Goal: Transaction & Acquisition: Purchase product/service

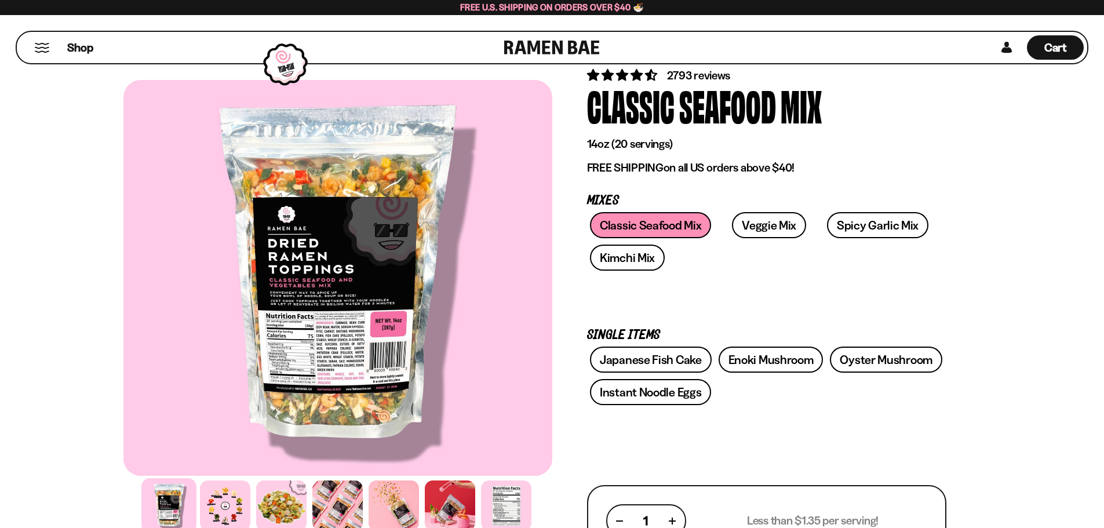
scroll to position [58, 0]
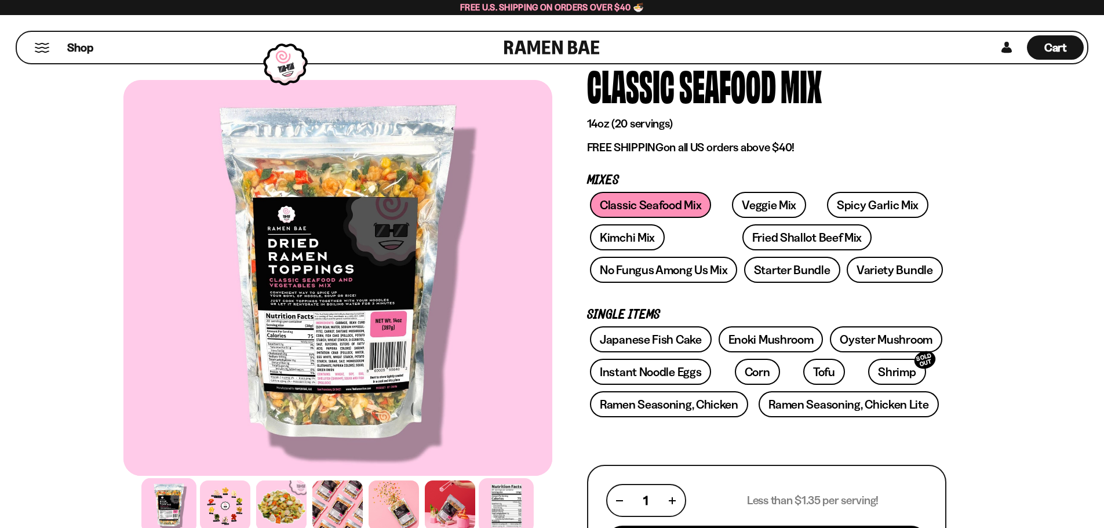
click at [522, 515] on div at bounding box center [506, 505] width 55 height 55
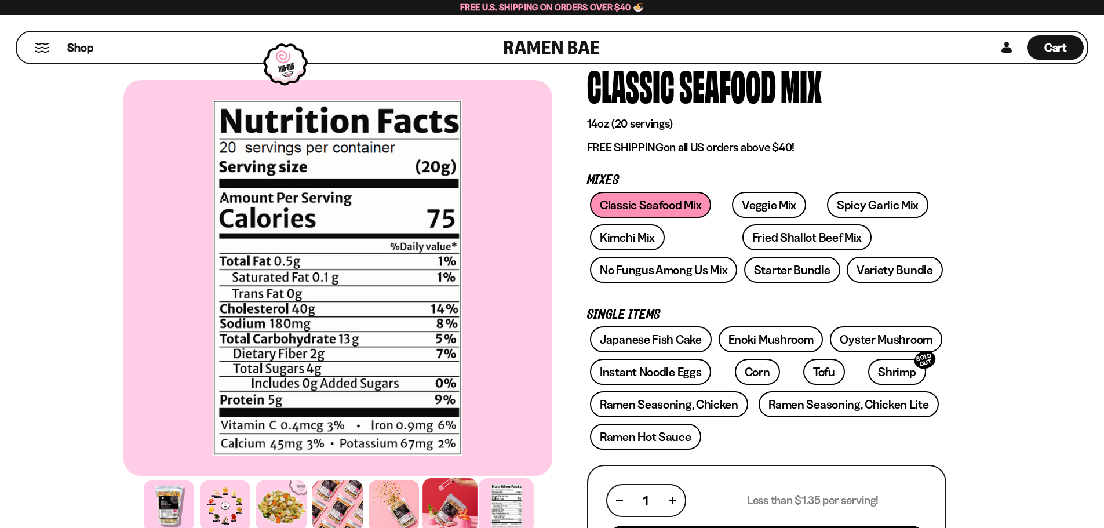
click at [451, 499] on div at bounding box center [450, 505] width 55 height 55
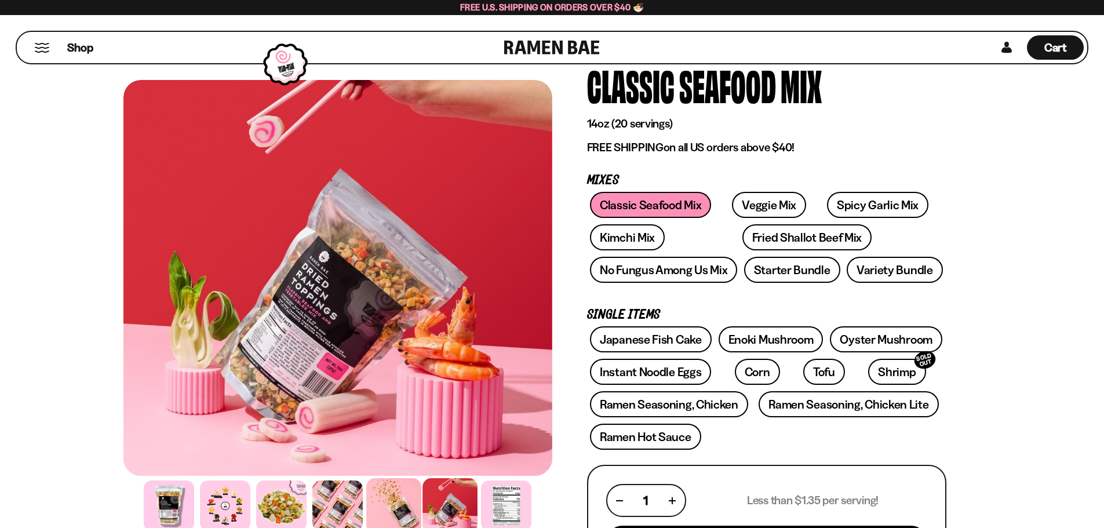
click at [392, 495] on div at bounding box center [393, 505] width 55 height 55
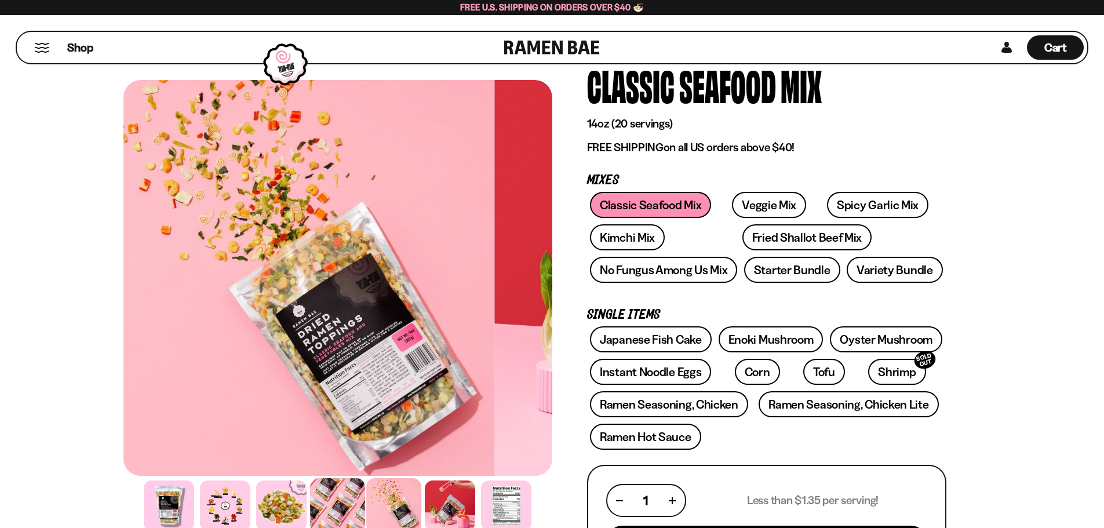
click at [346, 499] on div at bounding box center [337, 505] width 55 height 55
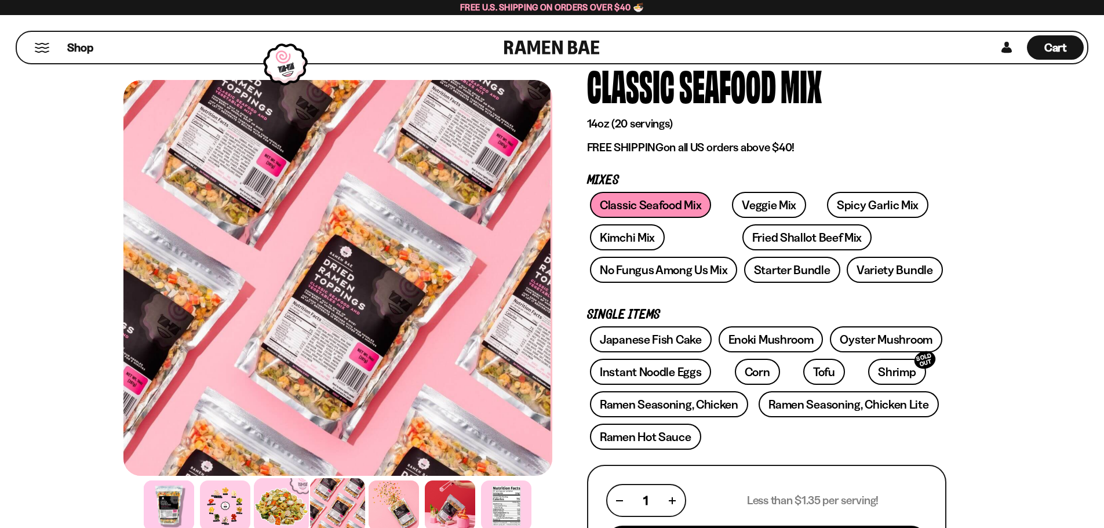
click at [290, 492] on div at bounding box center [281, 505] width 55 height 55
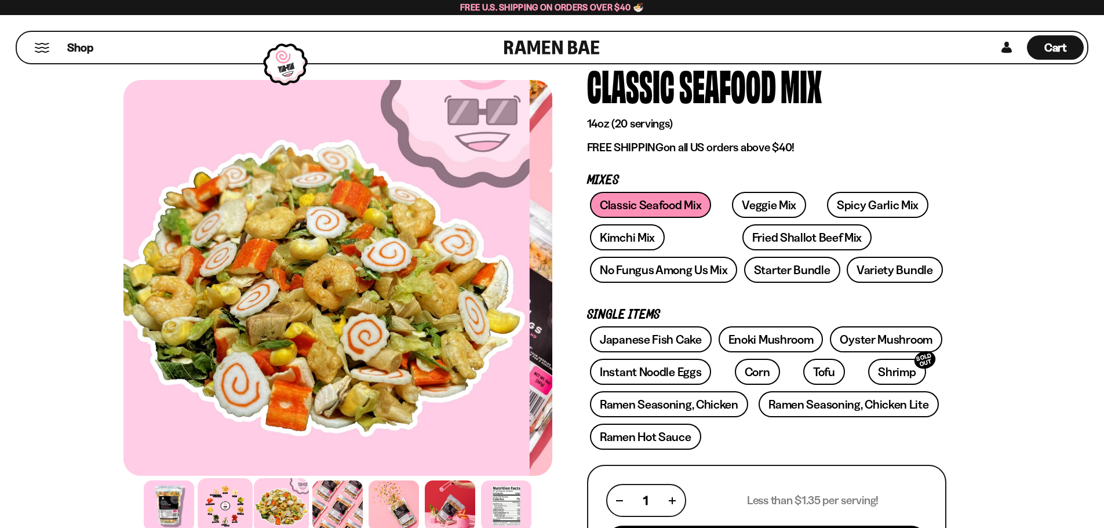
drag, startPoint x: 235, startPoint y: 494, endPoint x: 225, endPoint y: 494, distance: 10.4
click at [235, 494] on div at bounding box center [225, 505] width 55 height 55
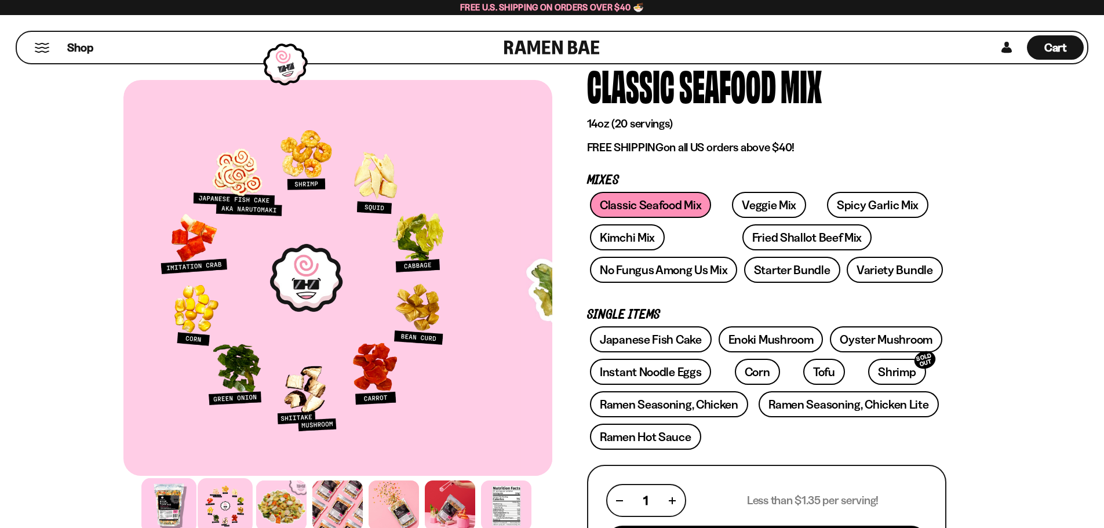
click at [176, 497] on div at bounding box center [168, 505] width 55 height 55
